Goal: Task Accomplishment & Management: Complete application form

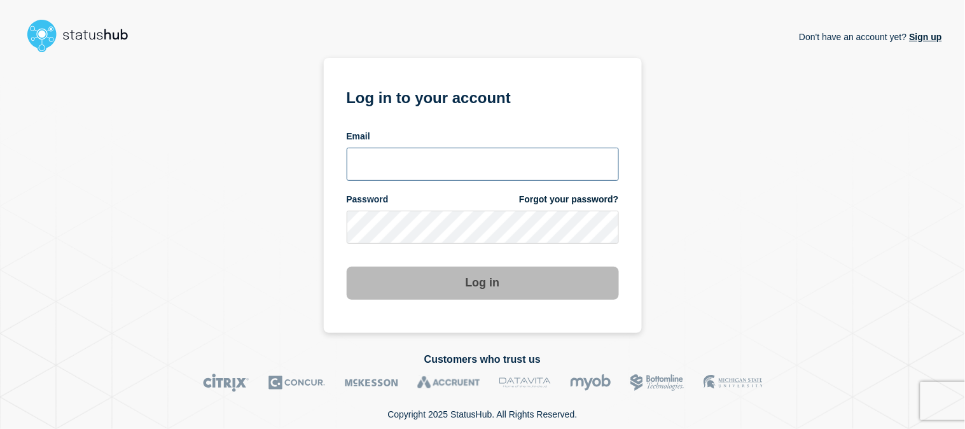
click at [436, 169] on input "email input" at bounding box center [483, 164] width 272 height 33
type input "[EMAIL_ADDRESS][DOMAIN_NAME]"
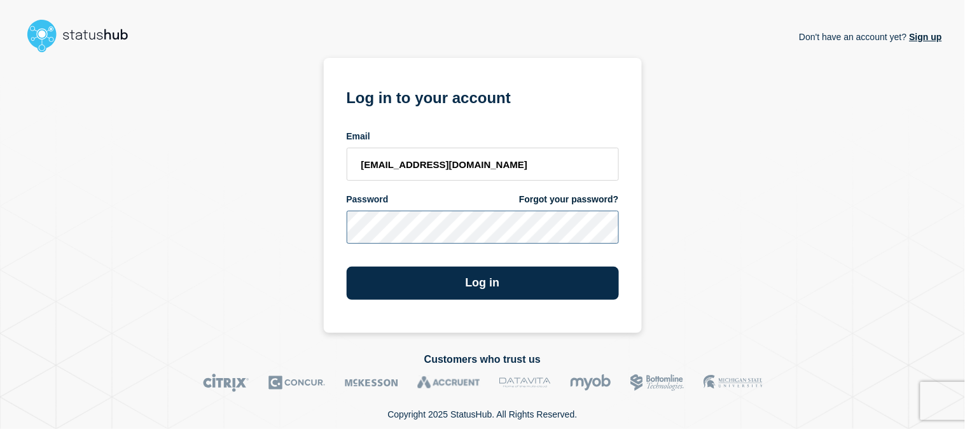
click at [347, 267] on button "Log in" at bounding box center [483, 283] width 272 height 33
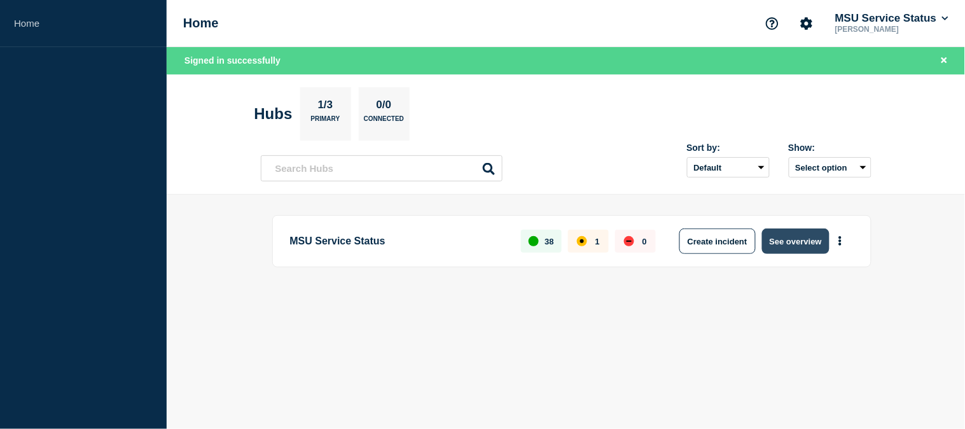
click at [808, 240] on button "See overview" at bounding box center [795, 240] width 67 height 25
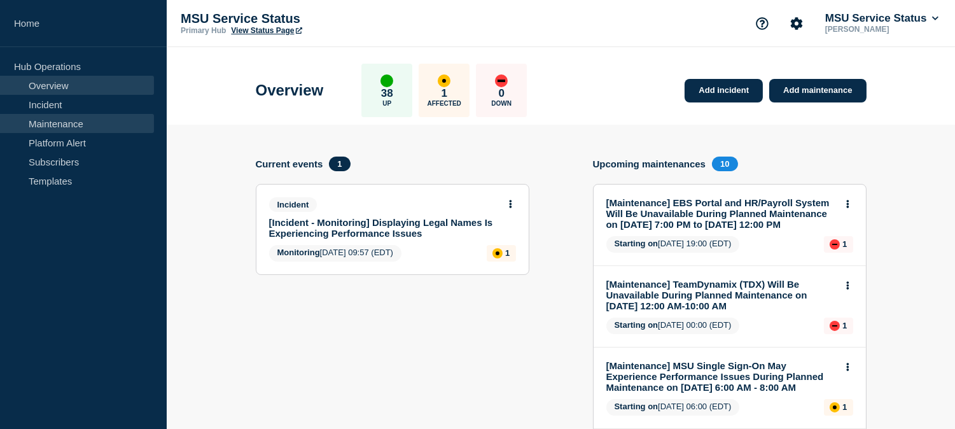
click at [78, 123] on link "Maintenance" at bounding box center [77, 123] width 154 height 19
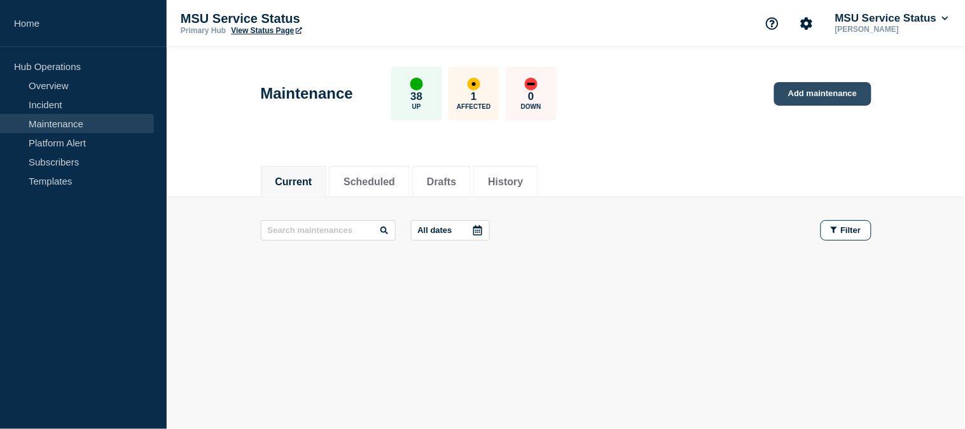
click at [804, 91] on link "Add maintenance" at bounding box center [822, 94] width 97 height 24
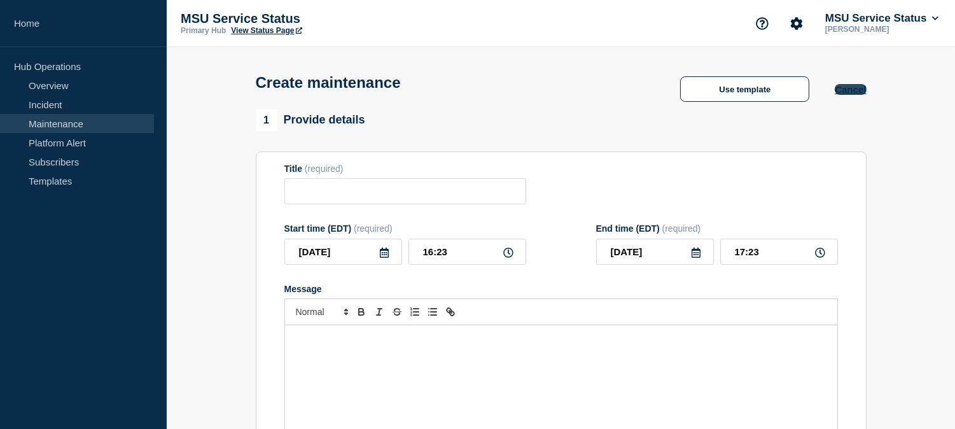
click at [855, 94] on button "Cancel" at bounding box center [850, 89] width 31 height 11
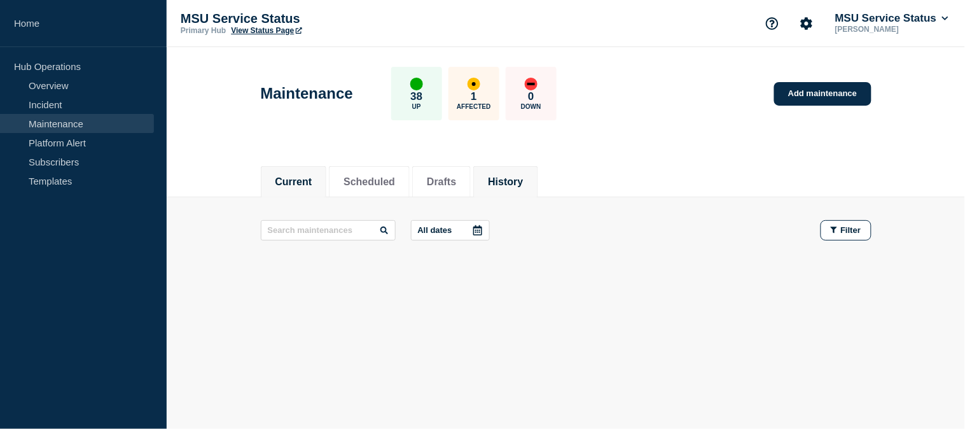
click at [523, 183] on button "History" at bounding box center [505, 181] width 35 height 11
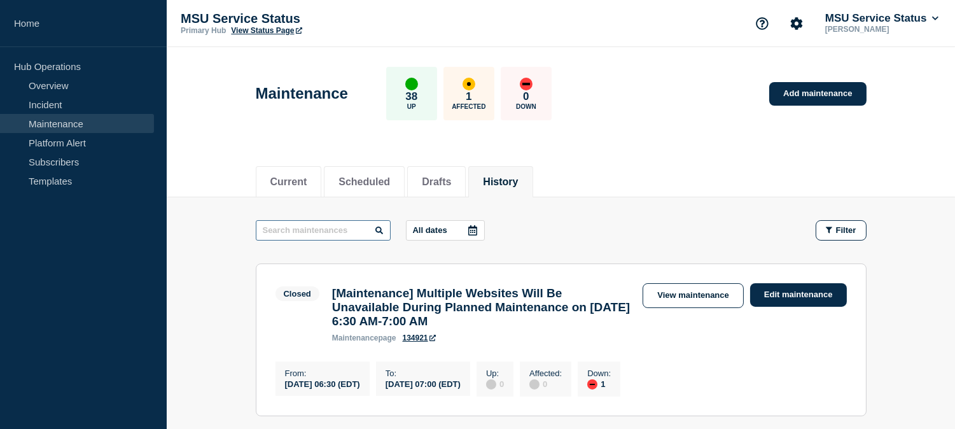
paste input "Planon"
type input "Planon"
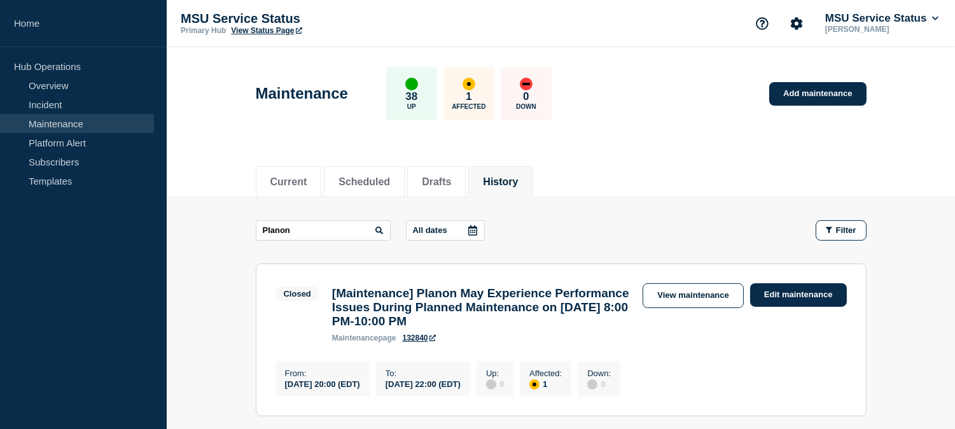
click at [645, 149] on header "Maintenance 38 Up 1 Affected 0 Down Add maintenance" at bounding box center [561, 100] width 788 height 106
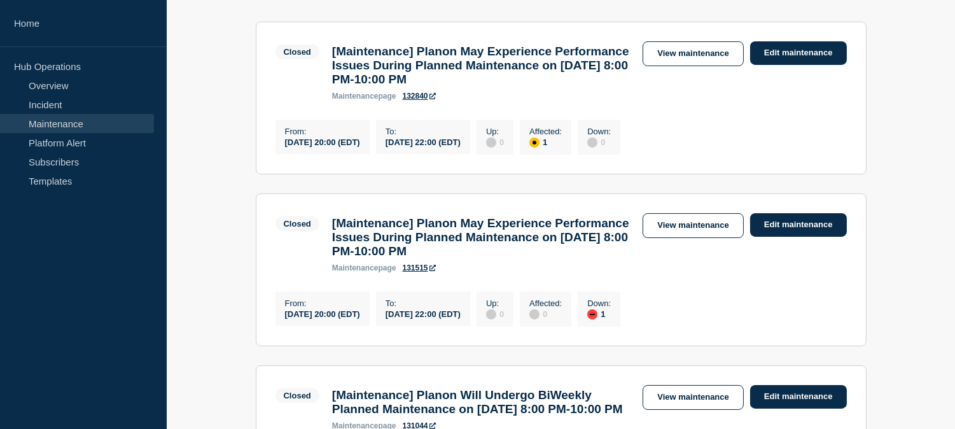
scroll to position [282, 0]
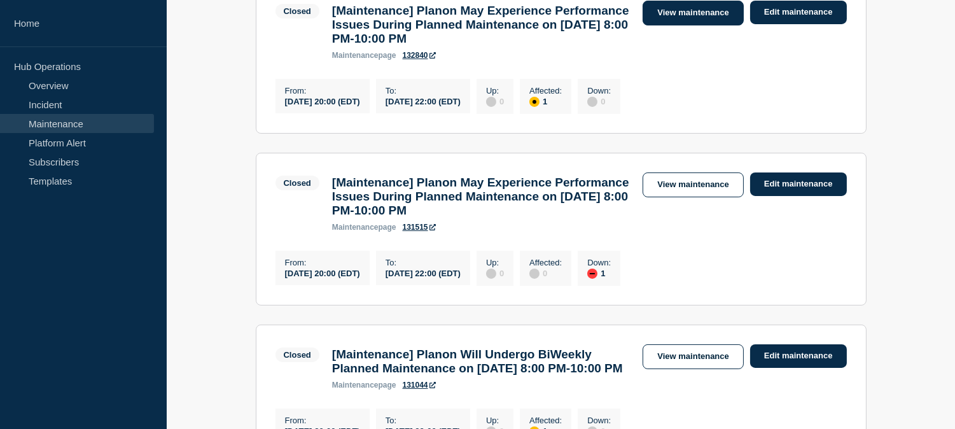
click at [708, 17] on link "View maintenance" at bounding box center [692, 13] width 101 height 25
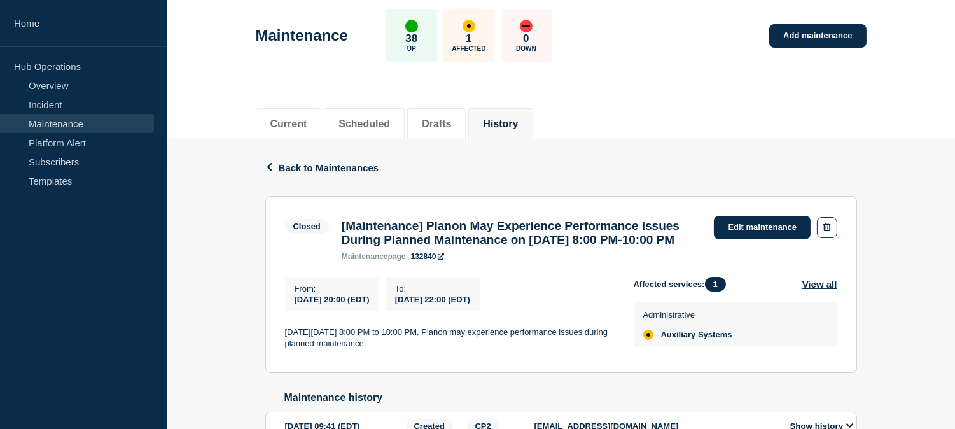
scroll to position [141, 0]
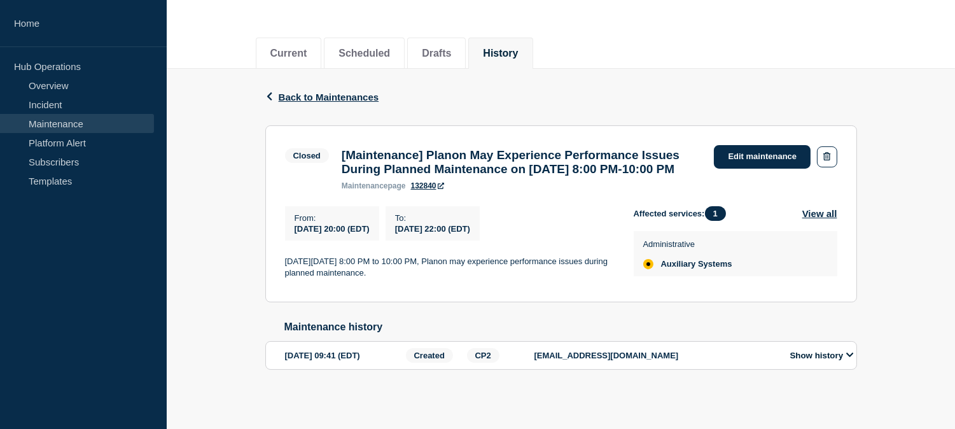
drag, startPoint x: 469, startPoint y: 184, endPoint x: 337, endPoint y: 148, distance: 137.2
click at [337, 148] on div "[Maintenance] Planon May Experience Performance Issues During Planned Maintenan…" at bounding box center [521, 169] width 373 height 42
copy h3 "[Maintenance] Planon May Experience Performance Issues During Planned Maintenan…"
drag, startPoint x: 480, startPoint y: 283, endPoint x: 280, endPoint y: 275, distance: 200.5
click at [280, 275] on section "Closed [Maintenance] Planon May Experience Performance Issues During Planned Ma…" at bounding box center [561, 213] width 592 height 177
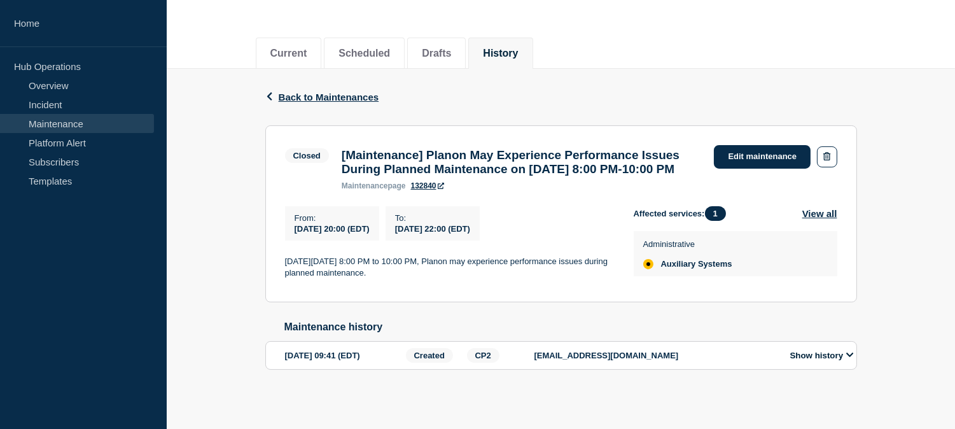
copy p "On Thursday, August 14, 2025 from 8:00 PM to 10:00 PM, Planon may experience pe…"
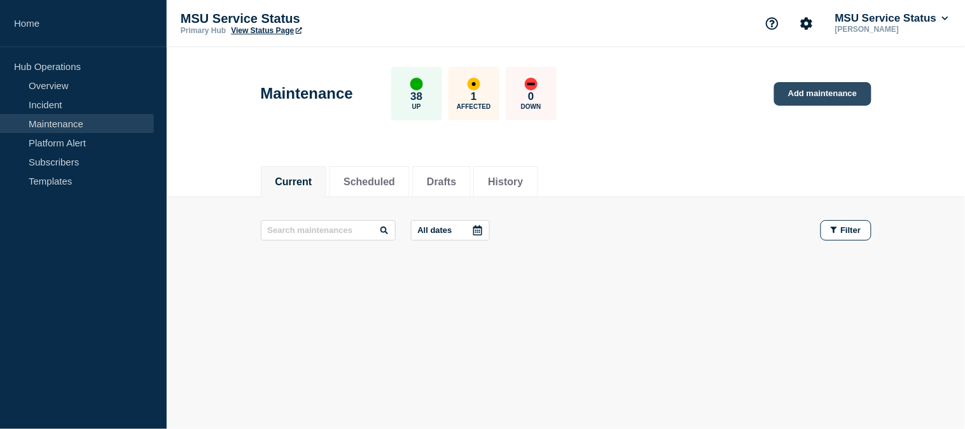
click at [796, 96] on link "Add maintenance" at bounding box center [822, 94] width 97 height 24
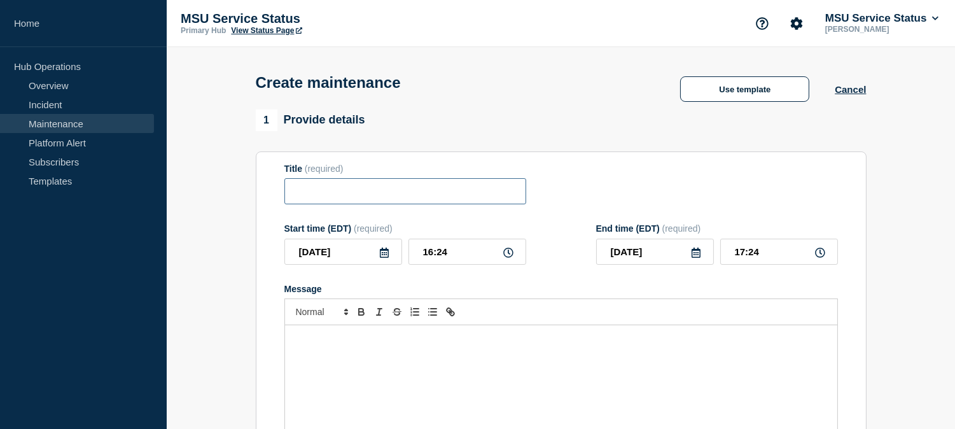
paste input "[Maintenance] Planon May Experience Performance Issues During Planned Maintenan…"
type input "[Maintenance] Planon May Experience Performance Issues During Planned Maintenan…"
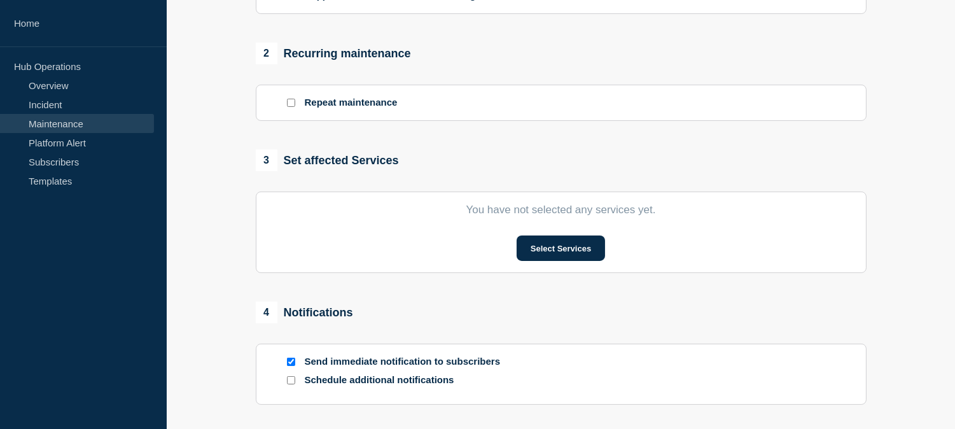
scroll to position [636, 0]
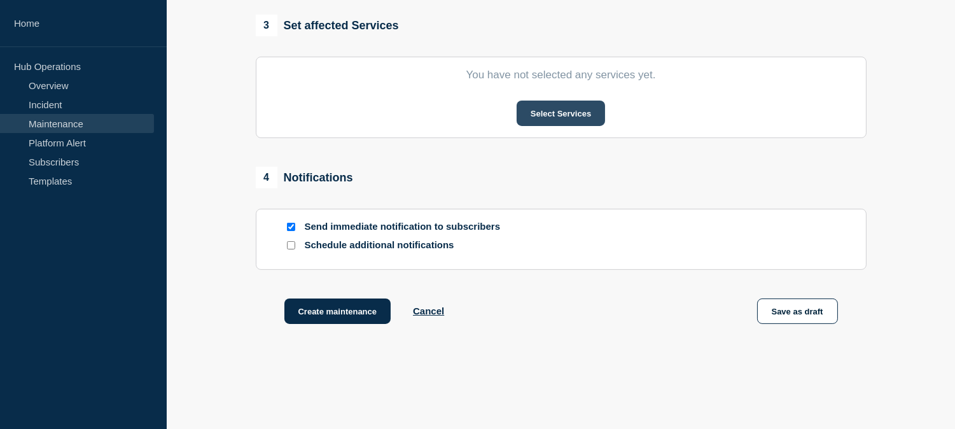
click at [581, 111] on button "Select Services" at bounding box center [561, 113] width 88 height 25
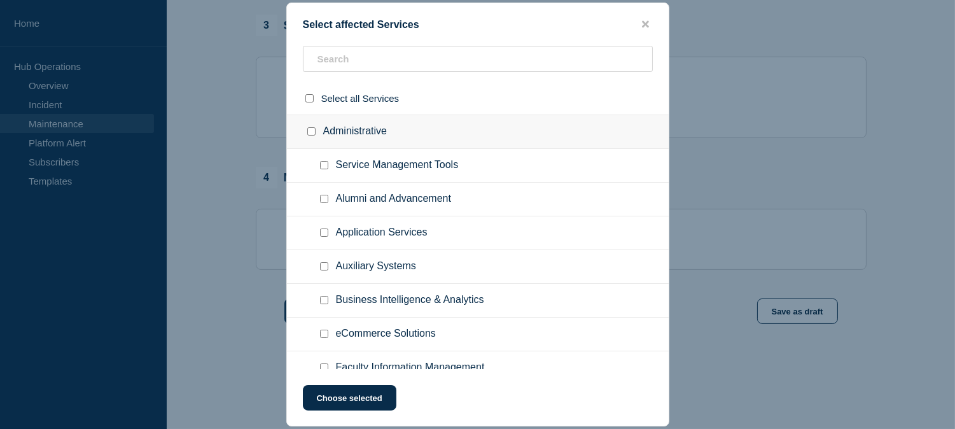
click at [492, 191] on ul "Alumni and Advancement" at bounding box center [478, 200] width 382 height 34
click at [321, 265] on input "Auxiliary Systems checkbox" at bounding box center [324, 266] width 8 height 8
checkbox input "true"
click at [357, 396] on button "Choose selected" at bounding box center [350, 397] width 94 height 25
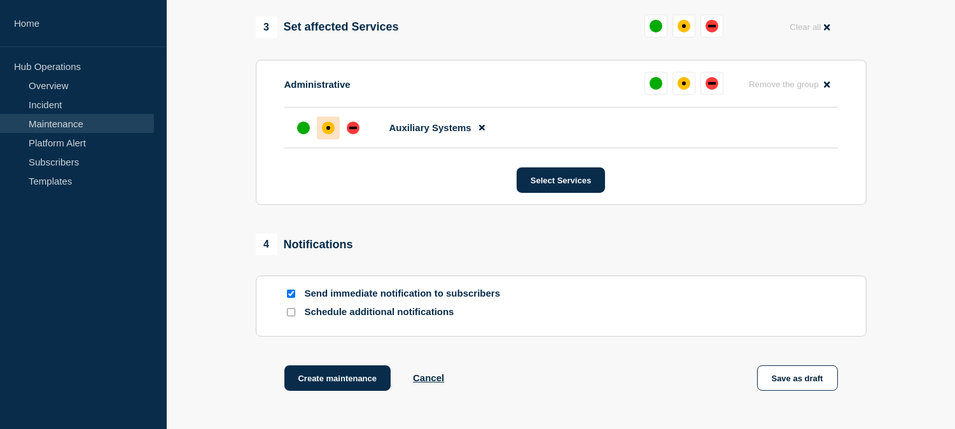
click at [325, 127] on div "affected" at bounding box center [328, 127] width 13 height 13
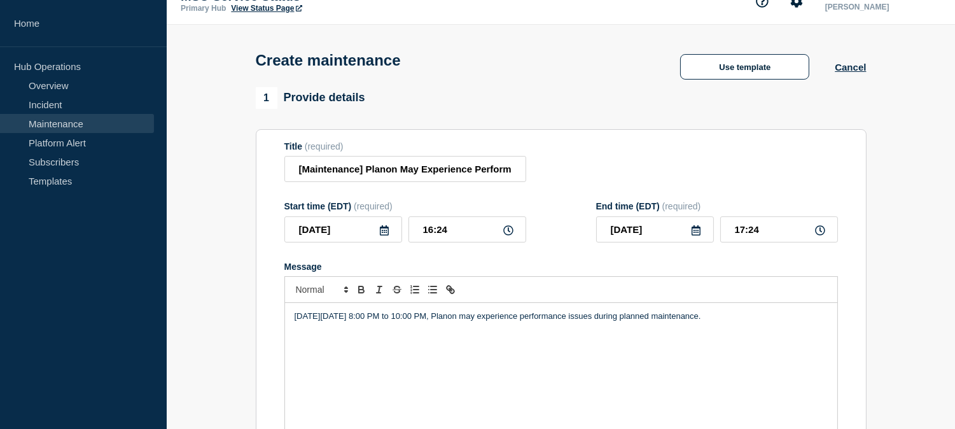
scroll to position [0, 0]
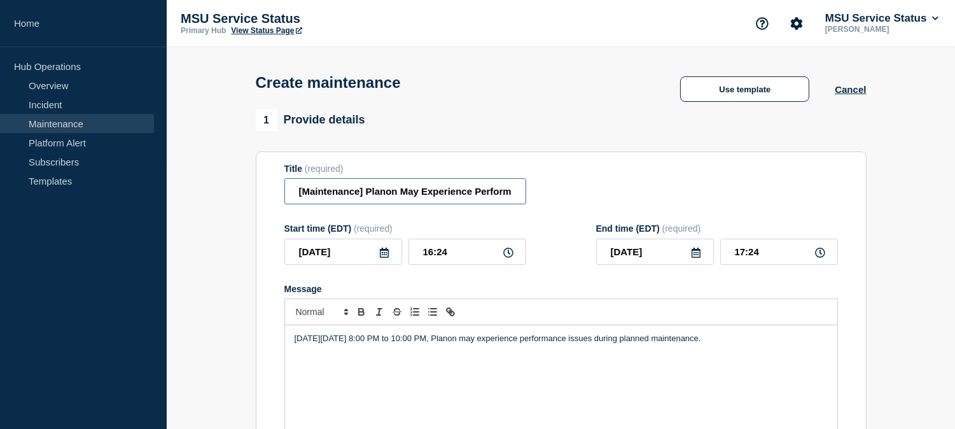
click at [366, 198] on input "[Maintenance] Planon May Experience Performance Issues During Planned Maintenan…" at bounding box center [405, 191] width 242 height 26
click at [394, 193] on input "[Maintenance] Planon May Experience Performance Issues During Planned Maintenan…" at bounding box center [405, 191] width 242 height 26
click at [410, 195] on input "[Maintenance] Planon May Experience Performance Issues During Planned Maintenan…" at bounding box center [405, 191] width 242 height 26
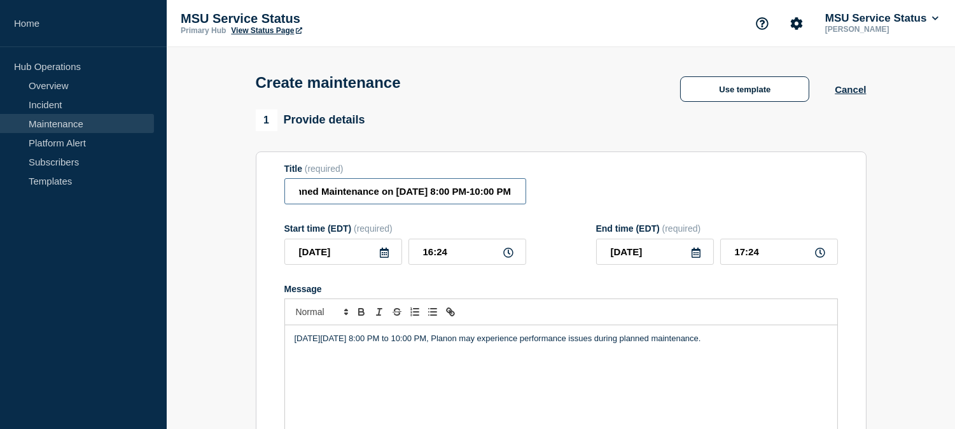
click at [469, 193] on input "[Maintenance] Planon May Experience Performance Issues During Planned Maintenan…" at bounding box center [405, 191] width 242 height 26
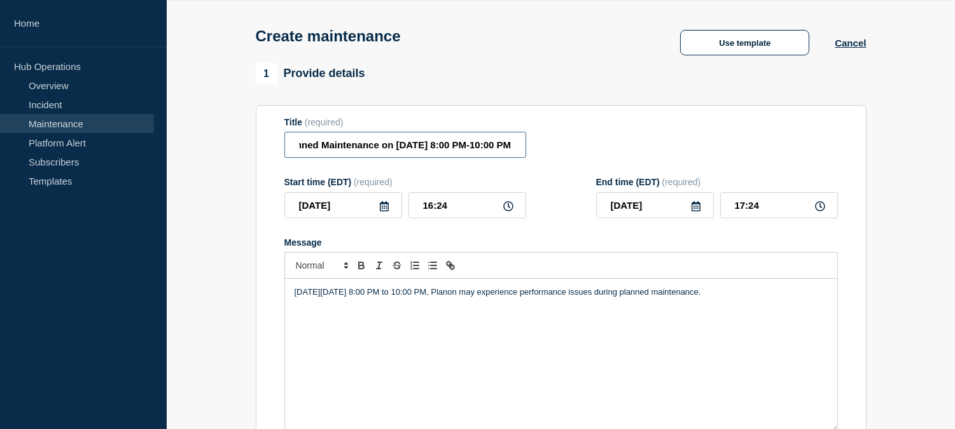
scroll to position [71, 0]
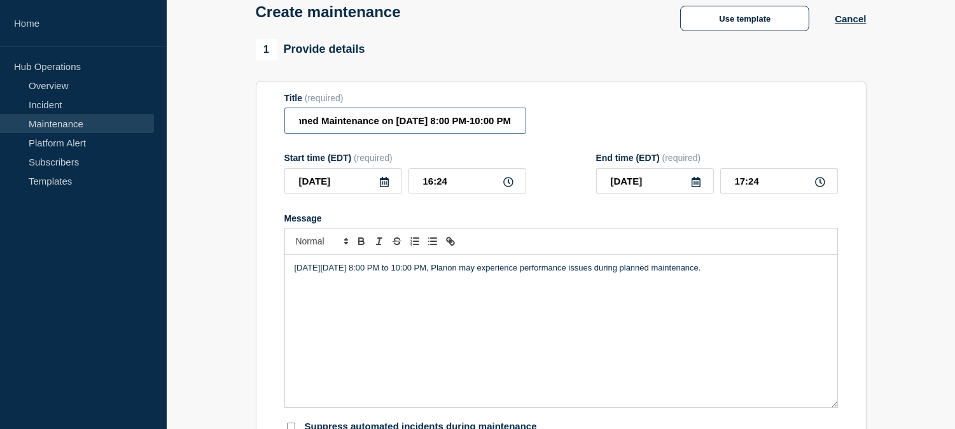
type input "[Maintenance] Planon May Experience Performance Issues During Planned Maintenan…"
click at [385, 187] on icon at bounding box center [384, 182] width 10 height 10
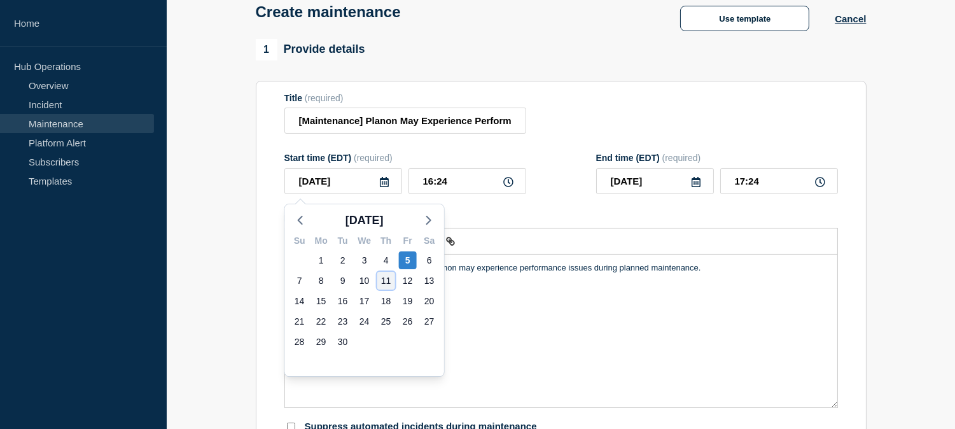
click at [386, 280] on div "11" at bounding box center [386, 281] width 18 height 18
type input "2025-09-11"
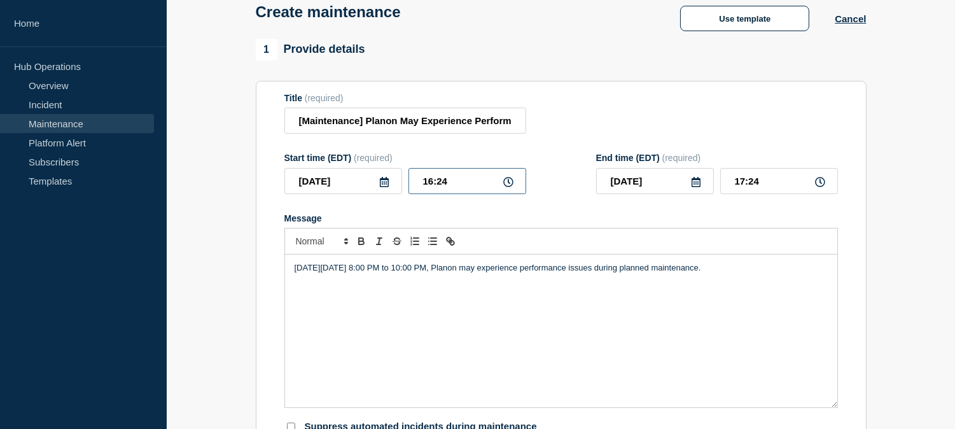
drag, startPoint x: 457, startPoint y: 183, endPoint x: 408, endPoint y: 184, distance: 49.0
click at [408, 184] on input "16:24" at bounding box center [467, 181] width 118 height 26
type input "22:00"
type input "23:00"
drag, startPoint x: 454, startPoint y: 191, endPoint x: 420, endPoint y: 186, distance: 34.0
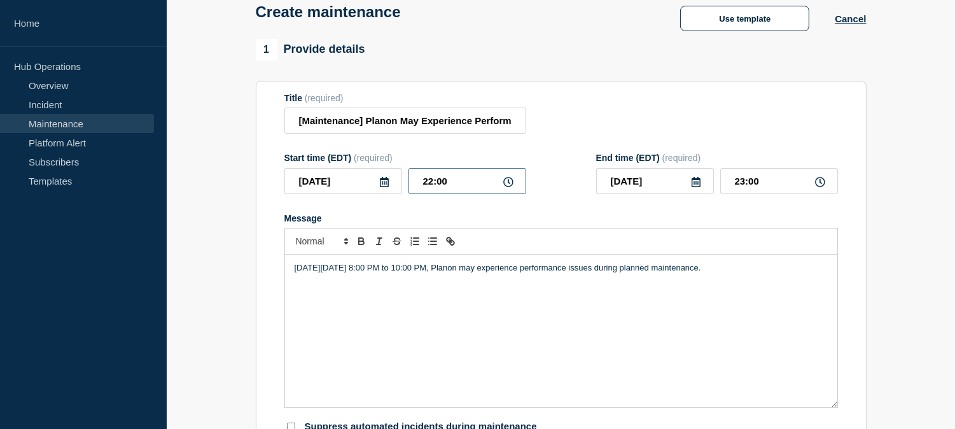
click at [420, 186] on input "22:00" at bounding box center [467, 181] width 118 height 26
type input "20:00"
drag, startPoint x: 775, startPoint y: 182, endPoint x: 728, endPoint y: 182, distance: 47.1
click at [728, 182] on input "21:00" at bounding box center [779, 181] width 118 height 26
type input "22:00"
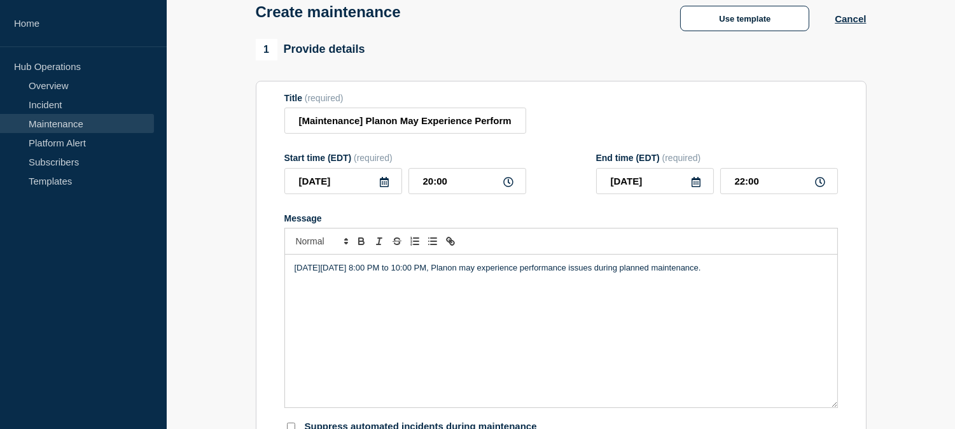
click at [742, 214] on form "Title (required) [Maintenance] Planon May Experience Performance Issues During …" at bounding box center [560, 263] width 553 height 340
click at [356, 268] on p "On Thursday, August 14, 2025 from 8:00 PM to 10:00 PM, Planon may experience pe…" at bounding box center [561, 267] width 533 height 11
click at [449, 118] on input "[Maintenance] Planon May Experience Performance Issues During Planned Maintenan…" at bounding box center [405, 121] width 242 height 26
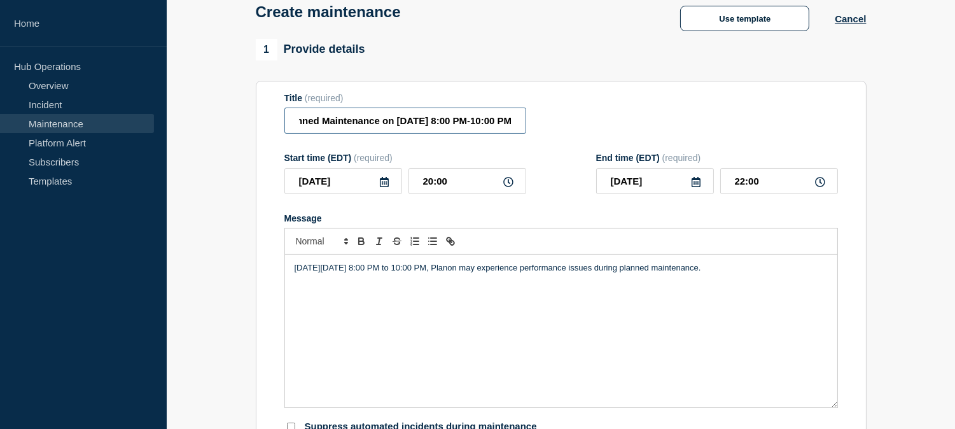
click at [420, 124] on input "[Maintenance] Planon May Experience Performance Issues During Planned Maintenan…" at bounding box center [405, 121] width 242 height 26
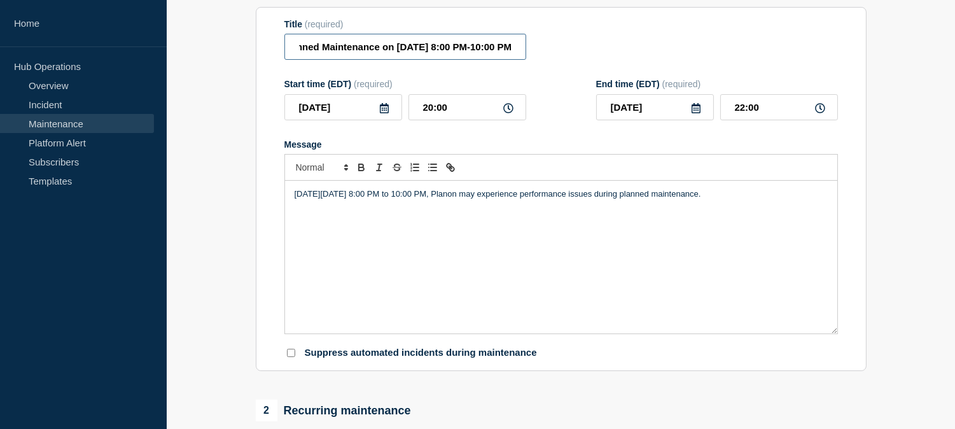
scroll to position [141, 0]
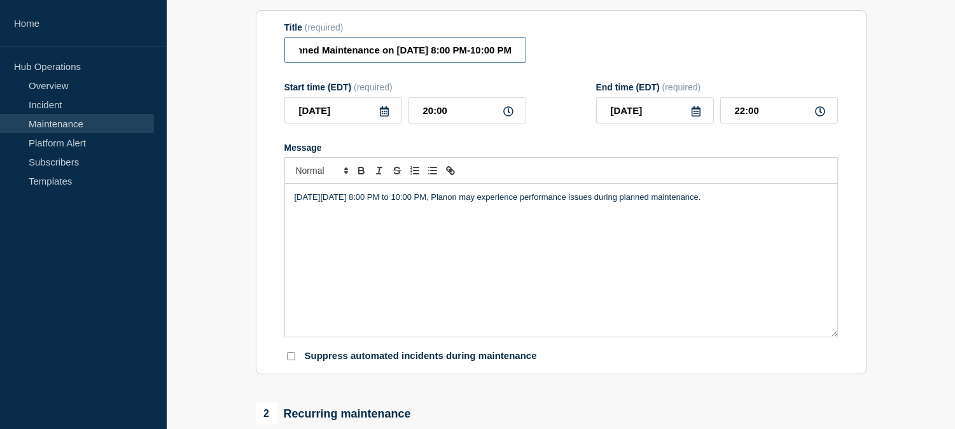
type input "[Maintenance] Planon May Experience Performance Issues During Planned Maintenan…"
click at [558, 118] on div "Start time (EDT) (required) 2025-09-11 20:00 End time (EDT) (required) 2025-09-…" at bounding box center [560, 102] width 553 height 41
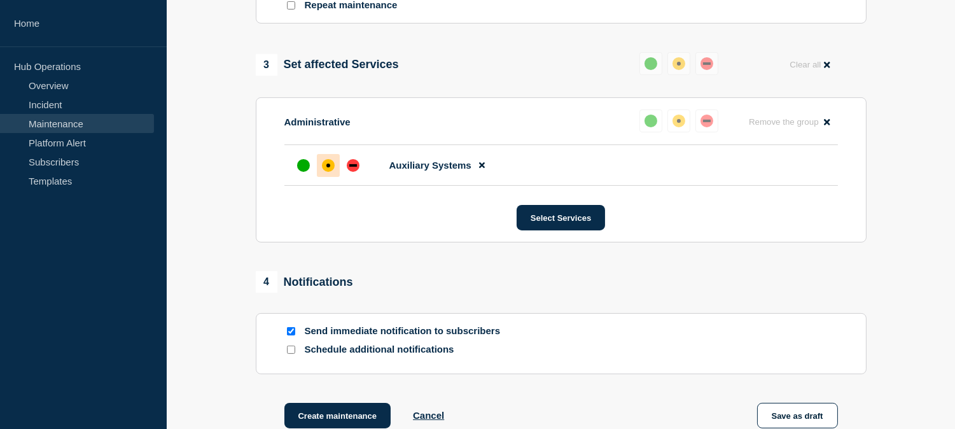
scroll to position [707, 0]
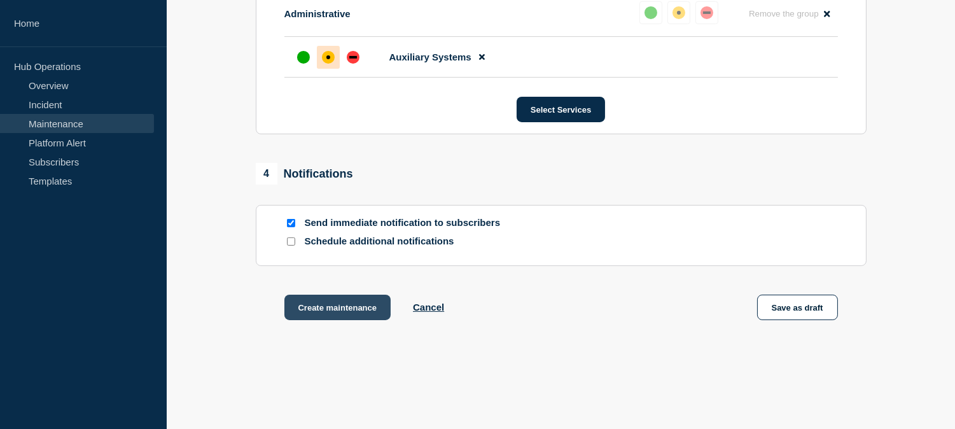
click at [341, 319] on button "Create maintenance" at bounding box center [337, 307] width 107 height 25
